Goal: Task Accomplishment & Management: Use online tool/utility

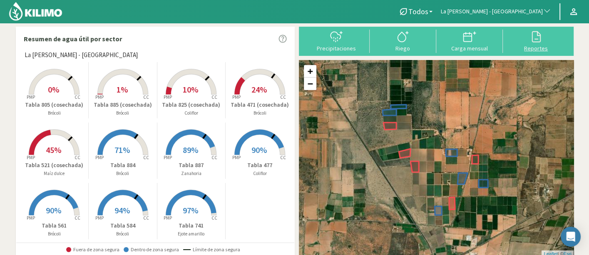
click at [523, 48] on div "Reportes" at bounding box center [537, 48] width 62 height 6
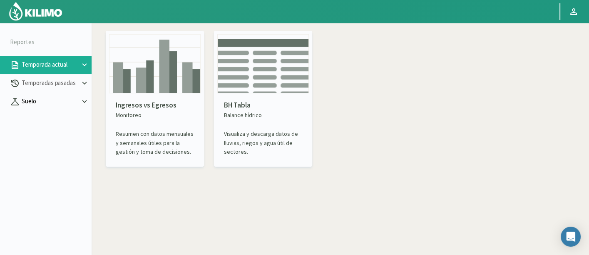
click at [52, 99] on p "Suelo" at bounding box center [50, 102] width 60 height 10
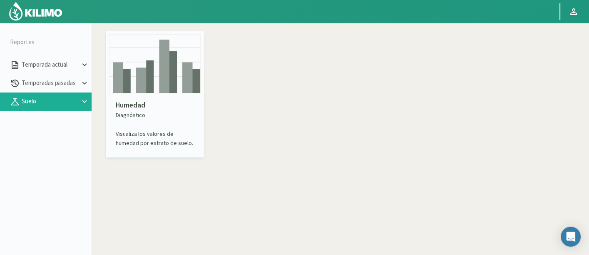
click at [138, 80] on img at bounding box center [155, 63] width 92 height 59
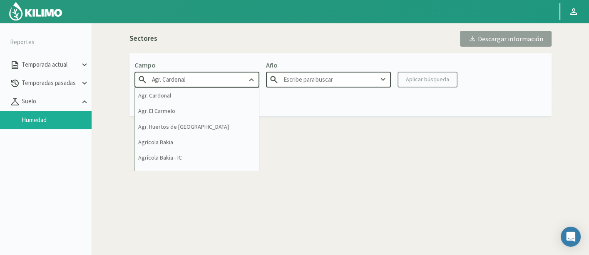
click at [194, 75] on input "Agr. Cardonal" at bounding box center [197, 79] width 125 height 15
click at [218, 103] on div "Agr. El Carmelo" at bounding box center [197, 110] width 124 height 15
type input "Agr. El Carmelo"
type input "2025"
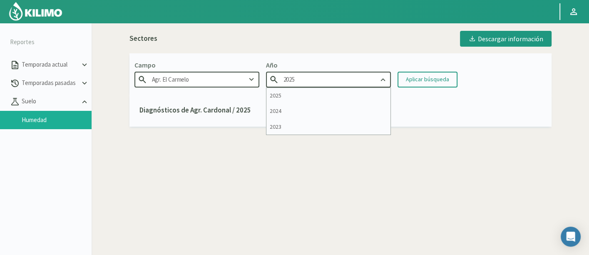
click at [323, 77] on input "2025" at bounding box center [328, 79] width 125 height 15
click at [442, 80] on div "Aplicar búsqueda" at bounding box center [427, 79] width 43 height 9
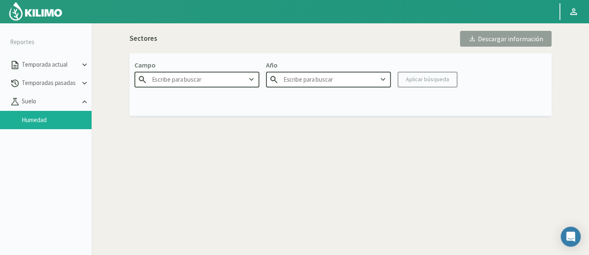
type input "Agr. El Carmelo"
type input "2024"
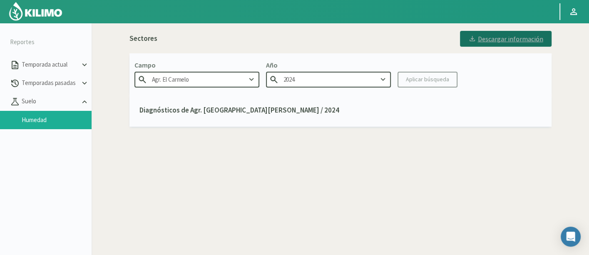
click at [529, 45] on button "Descargar información" at bounding box center [506, 39] width 92 height 16
